Goal: Information Seeking & Learning: Learn about a topic

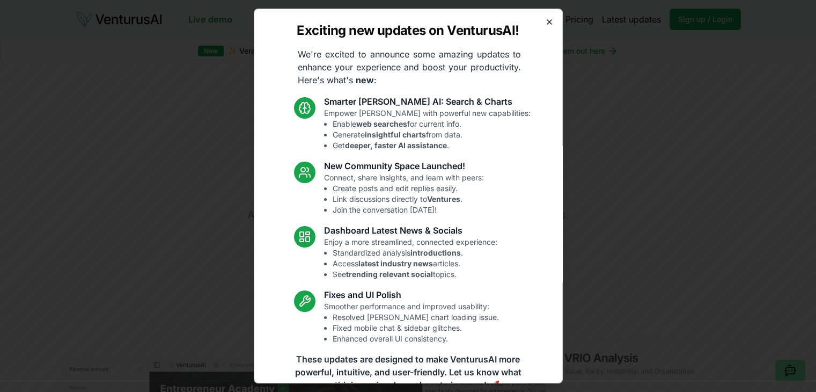
click at [545, 21] on icon "button" at bounding box center [549, 22] width 9 height 9
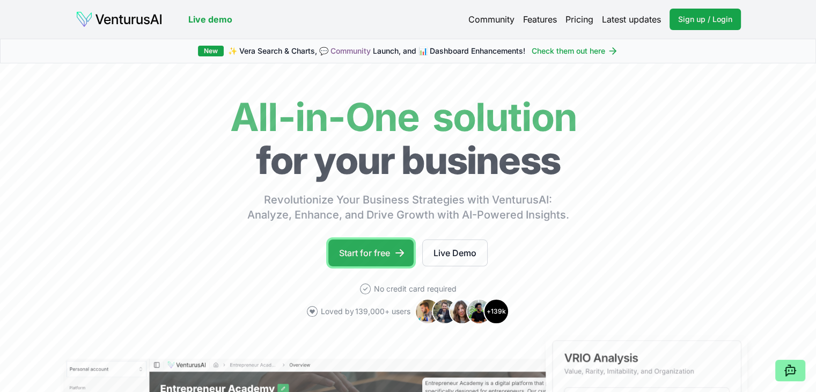
click at [383, 258] on link "Start for free" at bounding box center [370, 252] width 85 height 27
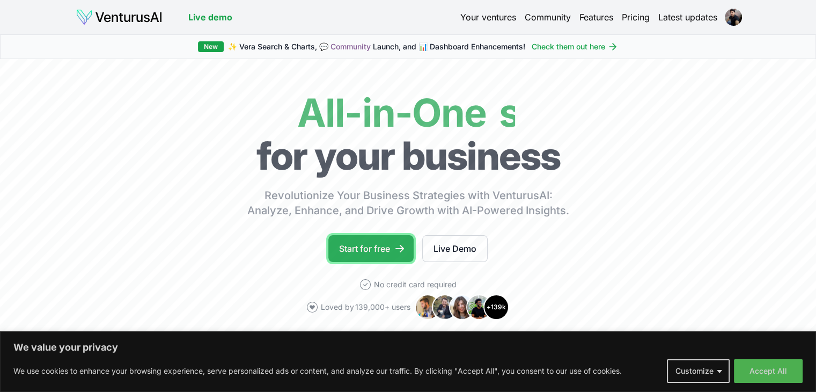
click at [375, 247] on link "Start for free" at bounding box center [370, 248] width 85 height 27
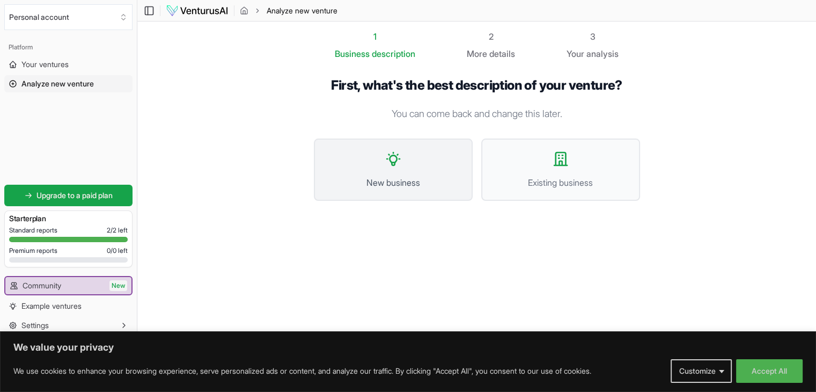
click at [386, 172] on button "New business" at bounding box center [393, 169] width 159 height 62
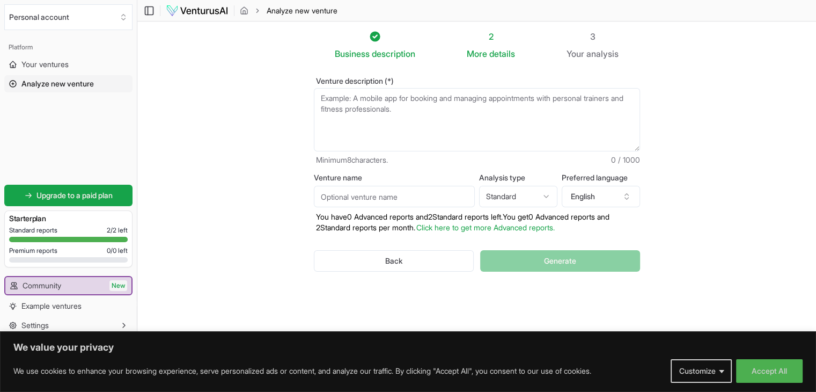
click at [358, 97] on textarea "Venture description (*)" at bounding box center [477, 119] width 326 height 63
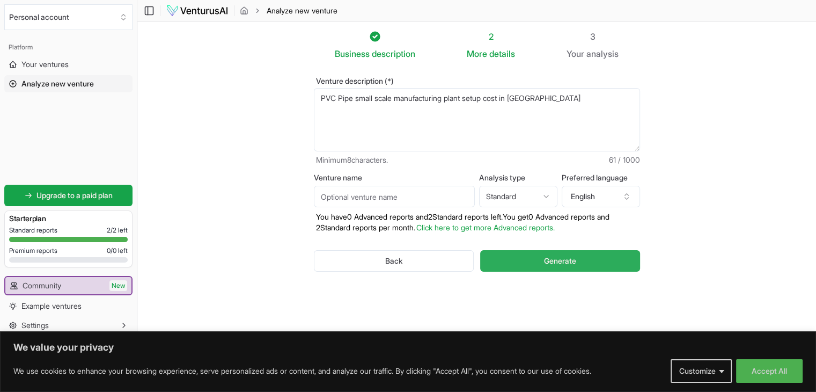
type textarea "PVC Pipe small scale manufacturing plant setup cost in [GEOGRAPHIC_DATA]"
click at [561, 261] on span "Generate" at bounding box center [560, 260] width 32 height 11
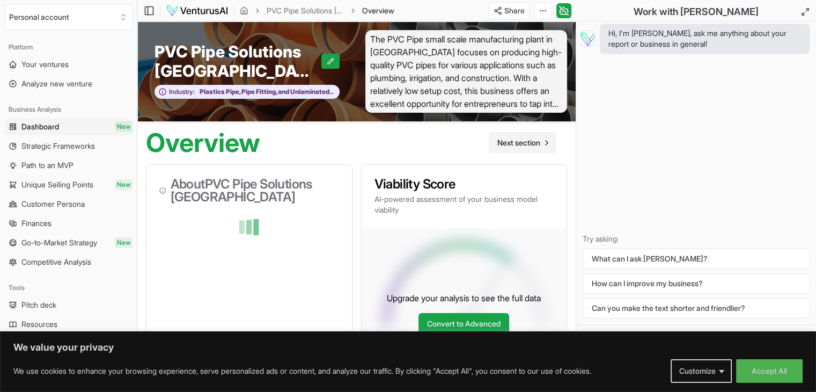
click at [520, 141] on span "Next section" at bounding box center [518, 142] width 43 height 11
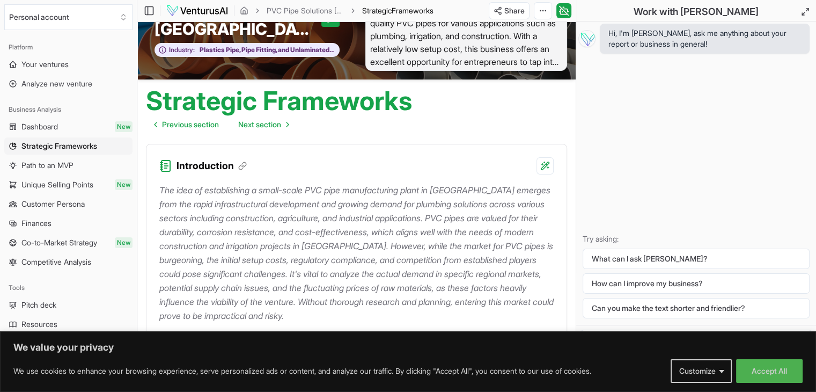
scroll to position [17, 0]
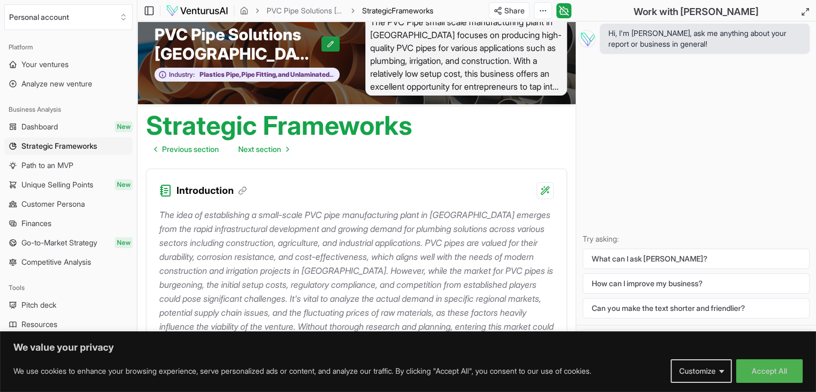
click at [329, 42] on icon at bounding box center [330, 44] width 6 height 6
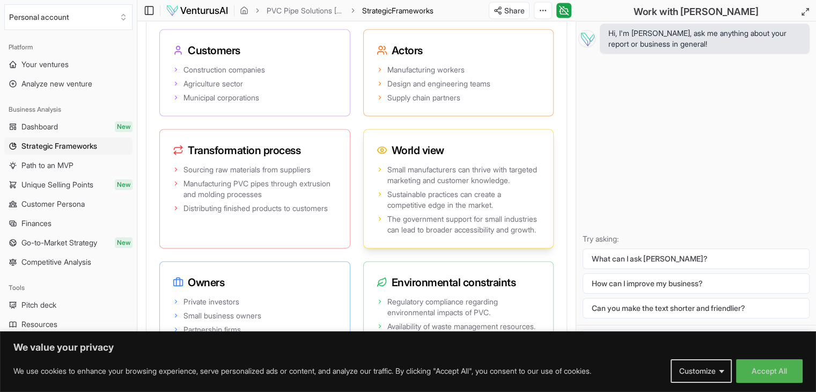
scroll to position [2752, 0]
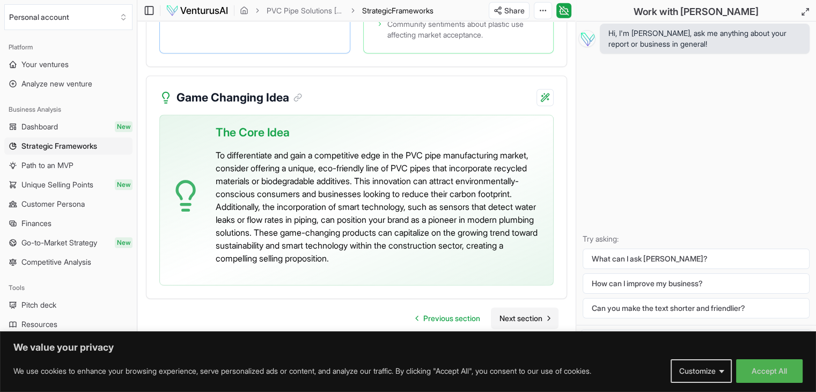
click at [534, 316] on span "Next section" at bounding box center [520, 318] width 43 height 11
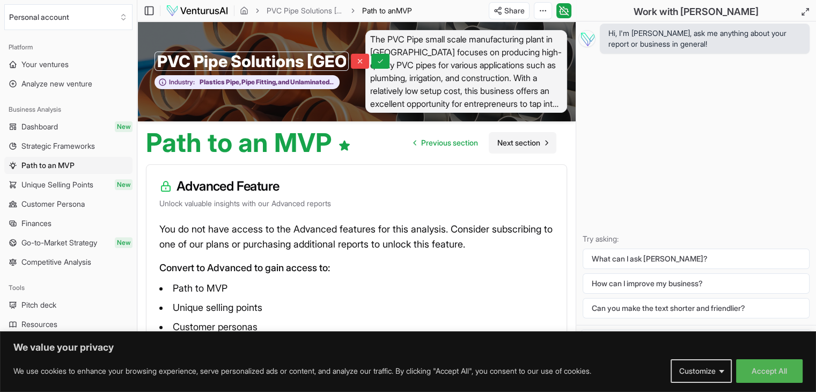
click at [509, 146] on span "Next section" at bounding box center [518, 142] width 43 height 11
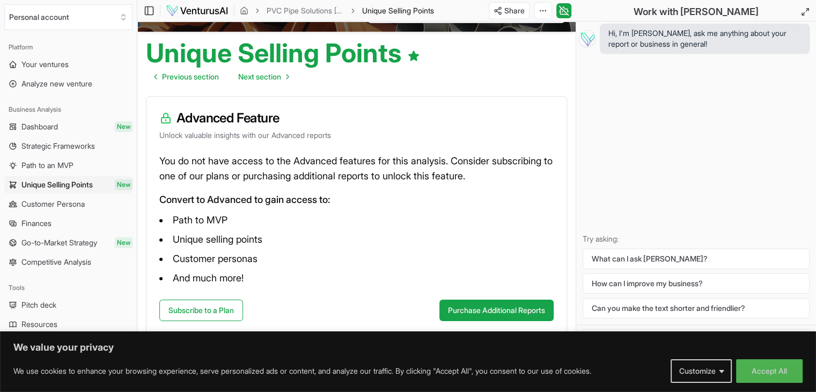
scroll to position [94, 0]
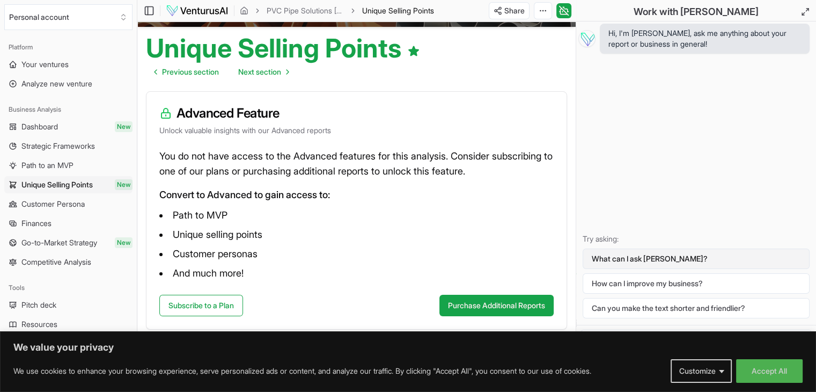
click at [659, 260] on button "What can I ask [PERSON_NAME]?" at bounding box center [695, 258] width 227 height 20
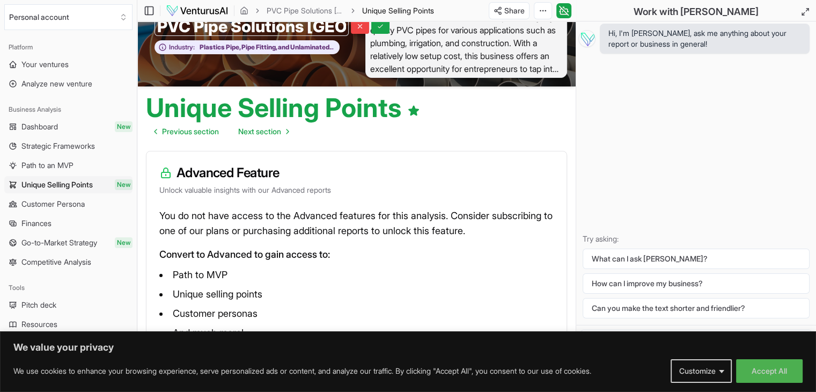
scroll to position [0, 0]
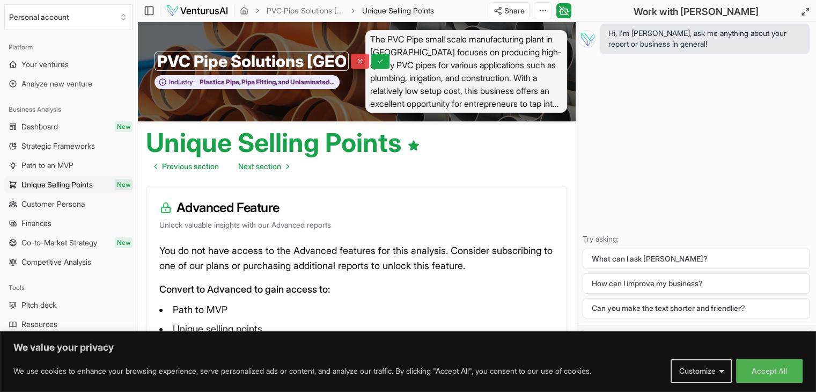
click at [361, 59] on icon at bounding box center [360, 61] width 4 height 4
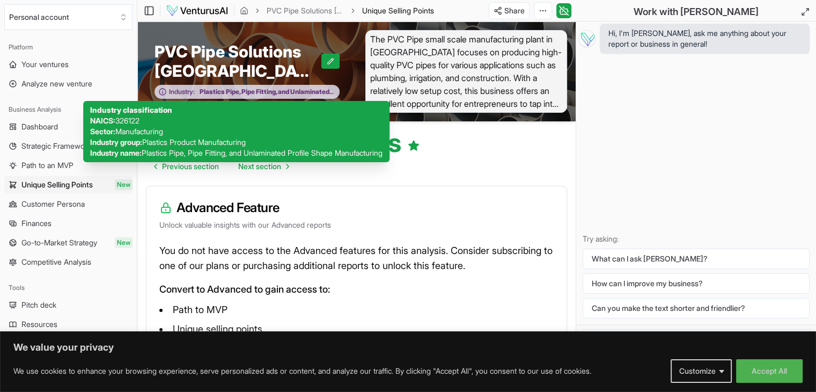
click at [322, 85] on div "Industry: Plastics Pipe, Pipe Fitting, and Unlaminated Profile Shape Manufactur…" at bounding box center [246, 92] width 185 height 14
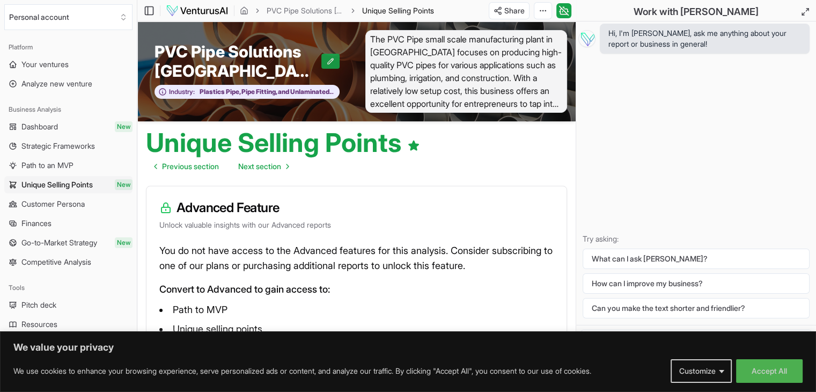
click at [331, 61] on icon at bounding box center [330, 61] width 6 height 6
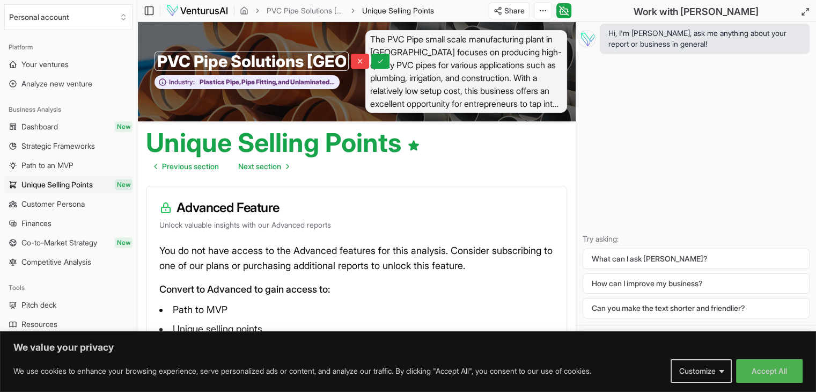
click at [344, 63] on input "PVC Pipe Solutions [GEOGRAPHIC_DATA]" at bounding box center [251, 60] width 194 height 19
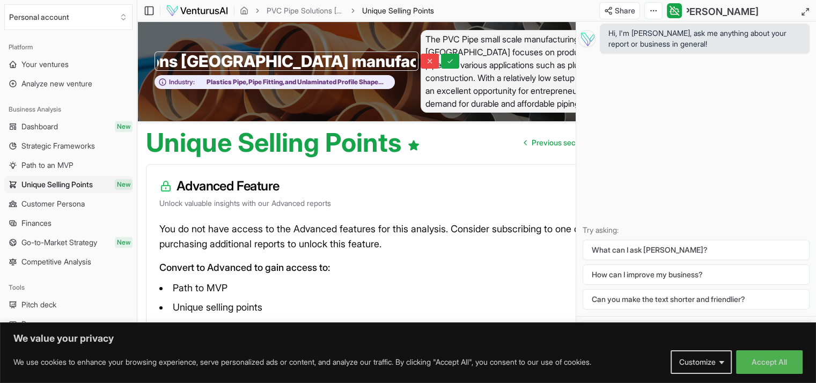
scroll to position [0, 129]
type input "PVC Pipe Solutions [GEOGRAPHIC_DATA] manufacturing setup"
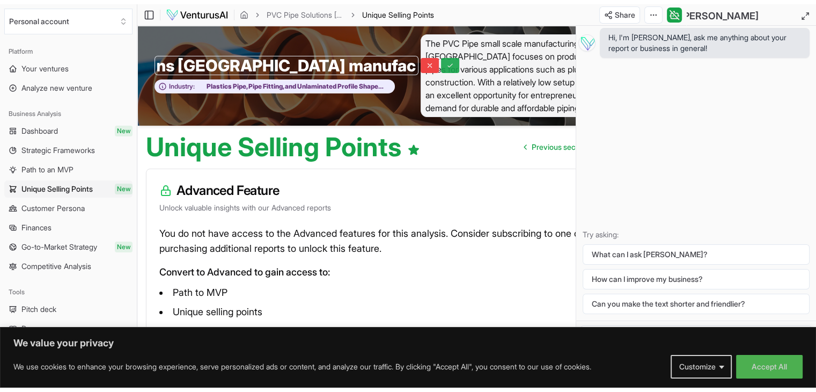
scroll to position [0, 0]
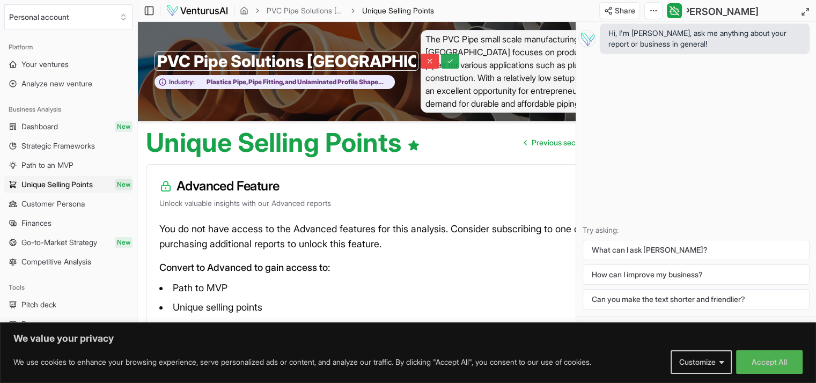
click at [446, 61] on icon at bounding box center [450, 61] width 8 height 8
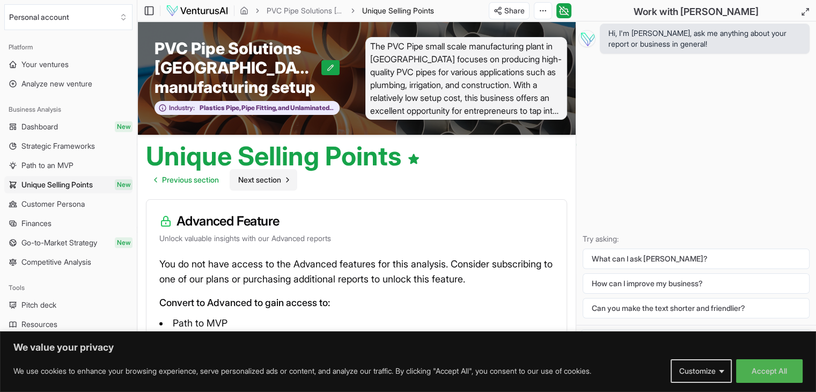
click at [269, 178] on span "Next section" at bounding box center [259, 179] width 43 height 11
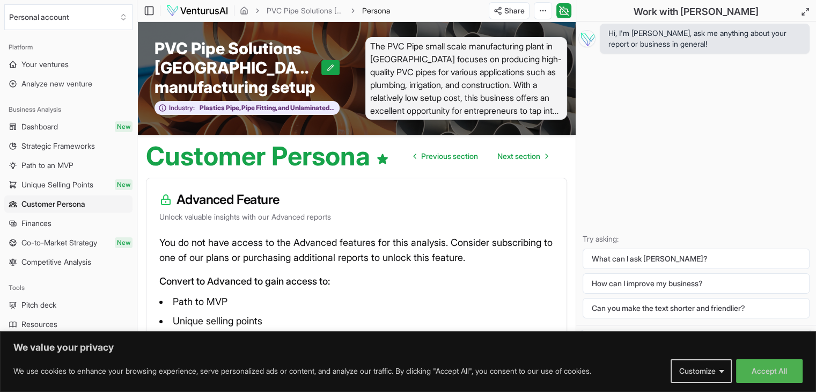
click at [556, 113] on span "The PVC Pipe small scale manufacturing plant in [GEOGRAPHIC_DATA] focuses on pr…" at bounding box center [466, 78] width 202 height 83
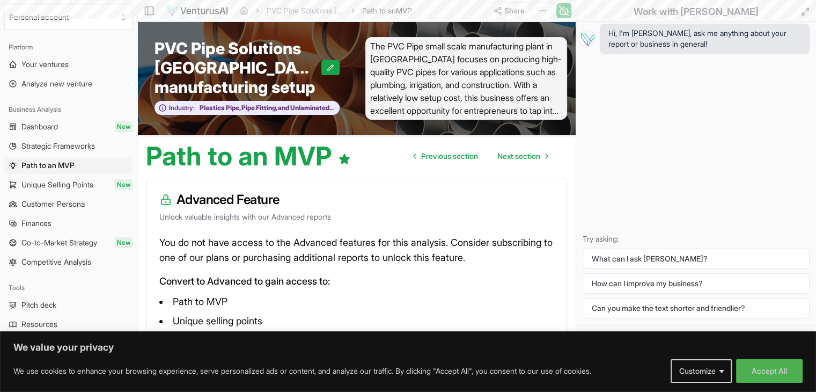
scroll to position [2752, 0]
